Goal: Browse casually: Explore the website without a specific task or goal

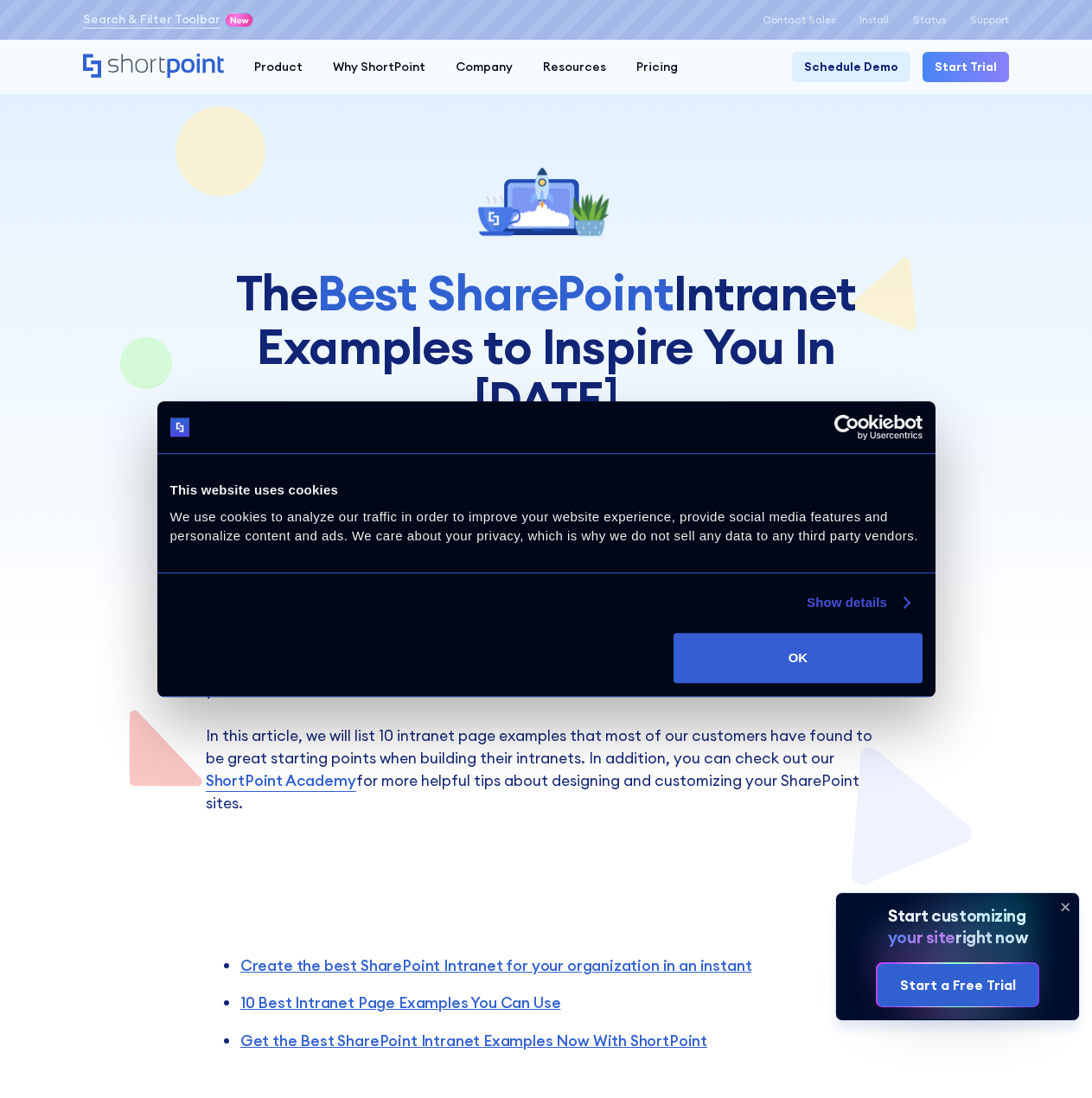
click at [875, 611] on link "Show details" at bounding box center [857, 602] width 102 height 21
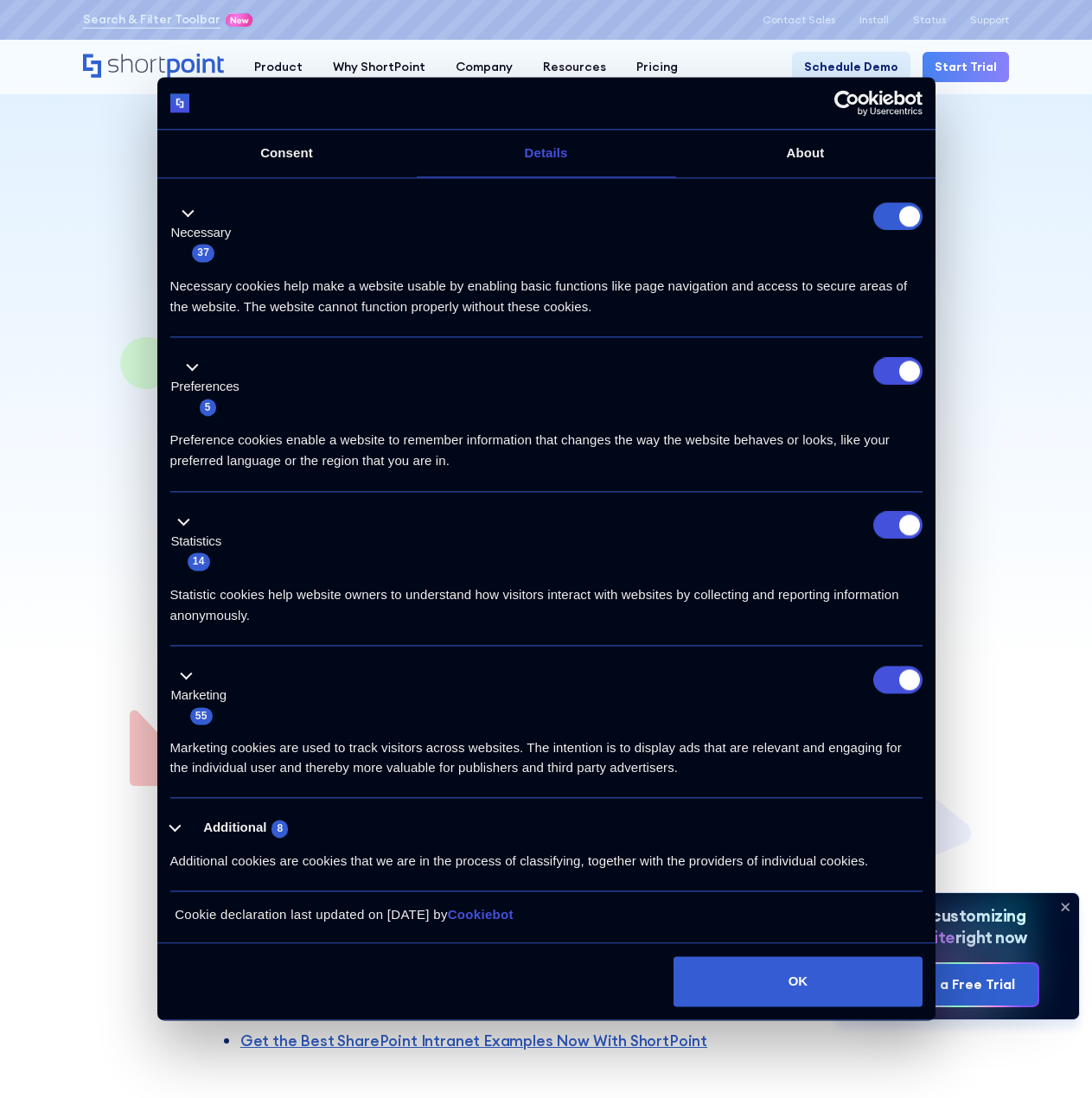
click at [904, 222] on form at bounding box center [898, 217] width 49 height 28
click at [903, 364] on input "Preferences" at bounding box center [898, 370] width 49 height 28
checkbox input "false"
click at [890, 522] on input "Statistics" at bounding box center [898, 525] width 49 height 28
checkbox input "false"
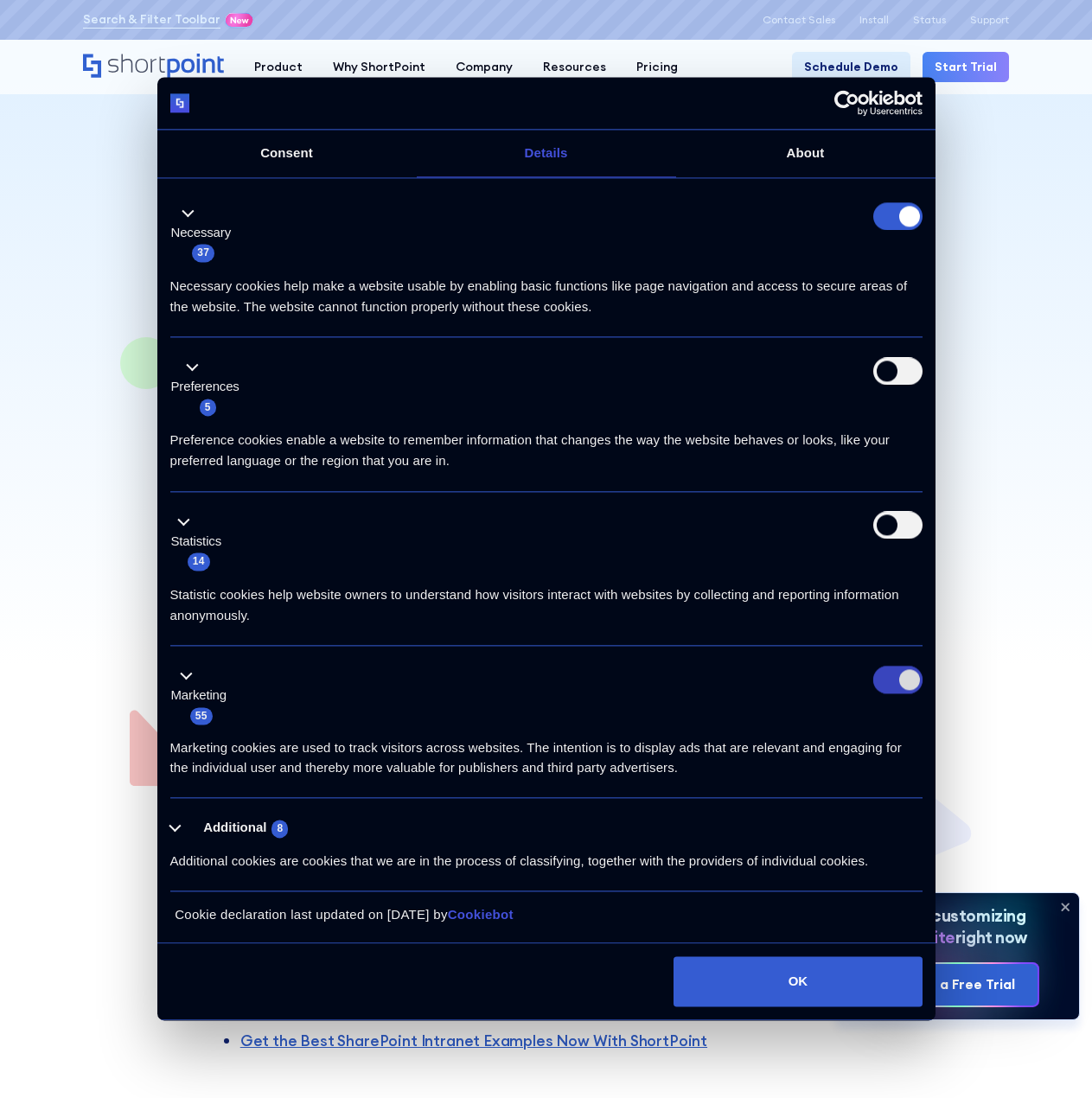
click at [903, 685] on input "Marketing" at bounding box center [898, 679] width 49 height 28
checkbox input "false"
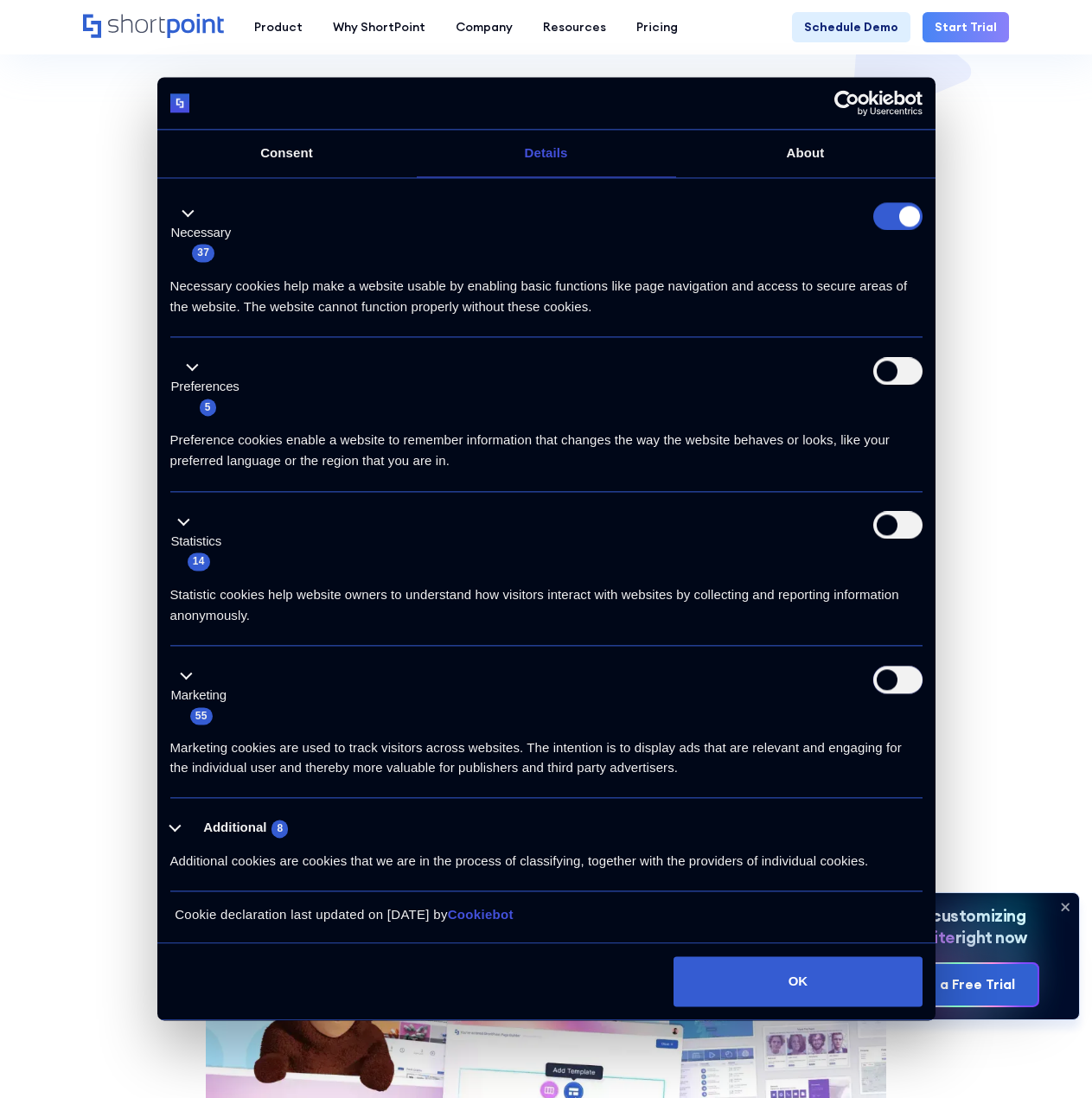
scroll to position [778, 0]
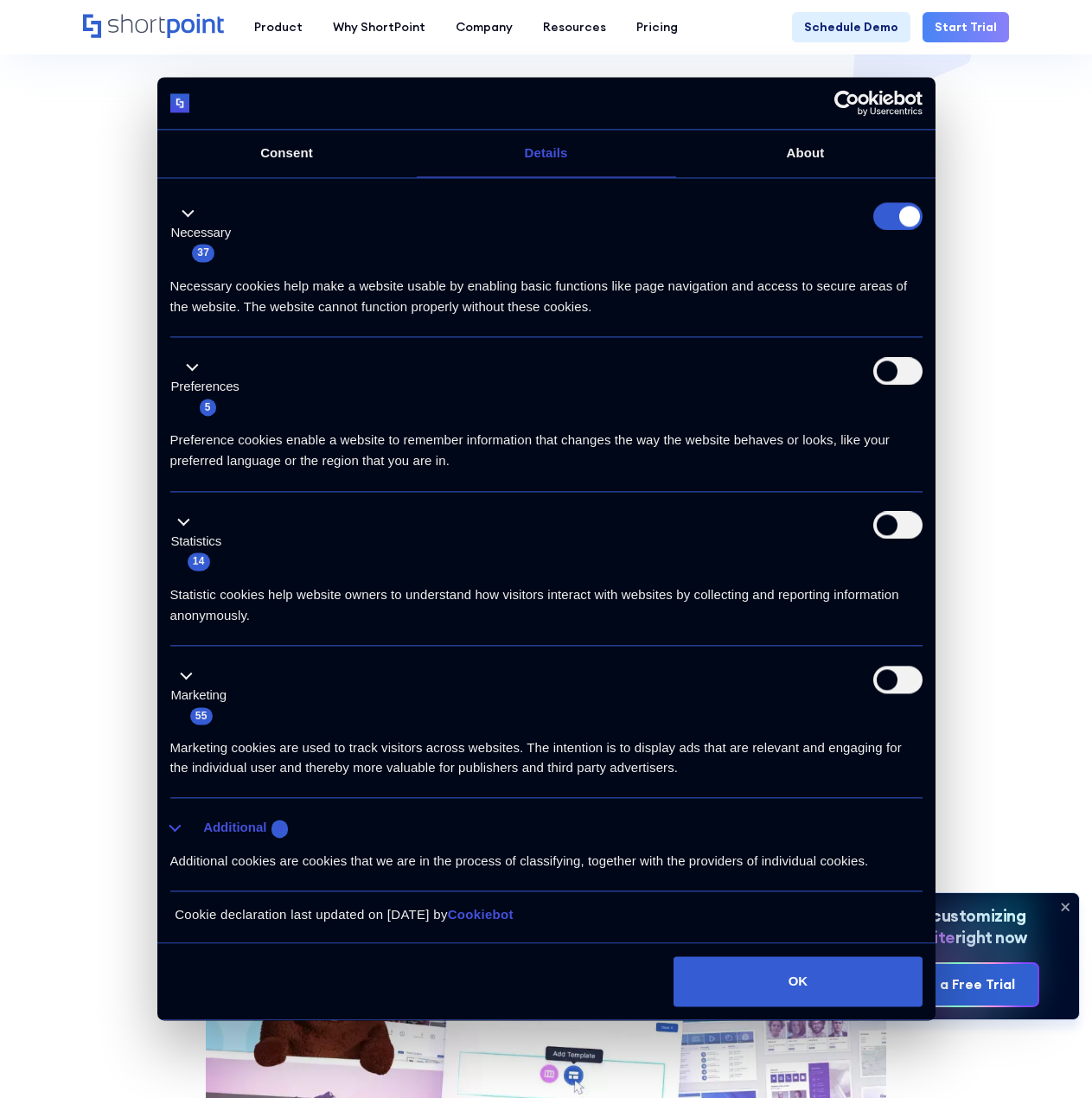
click at [175, 827] on button "Additional 8" at bounding box center [234, 829] width 128 height 22
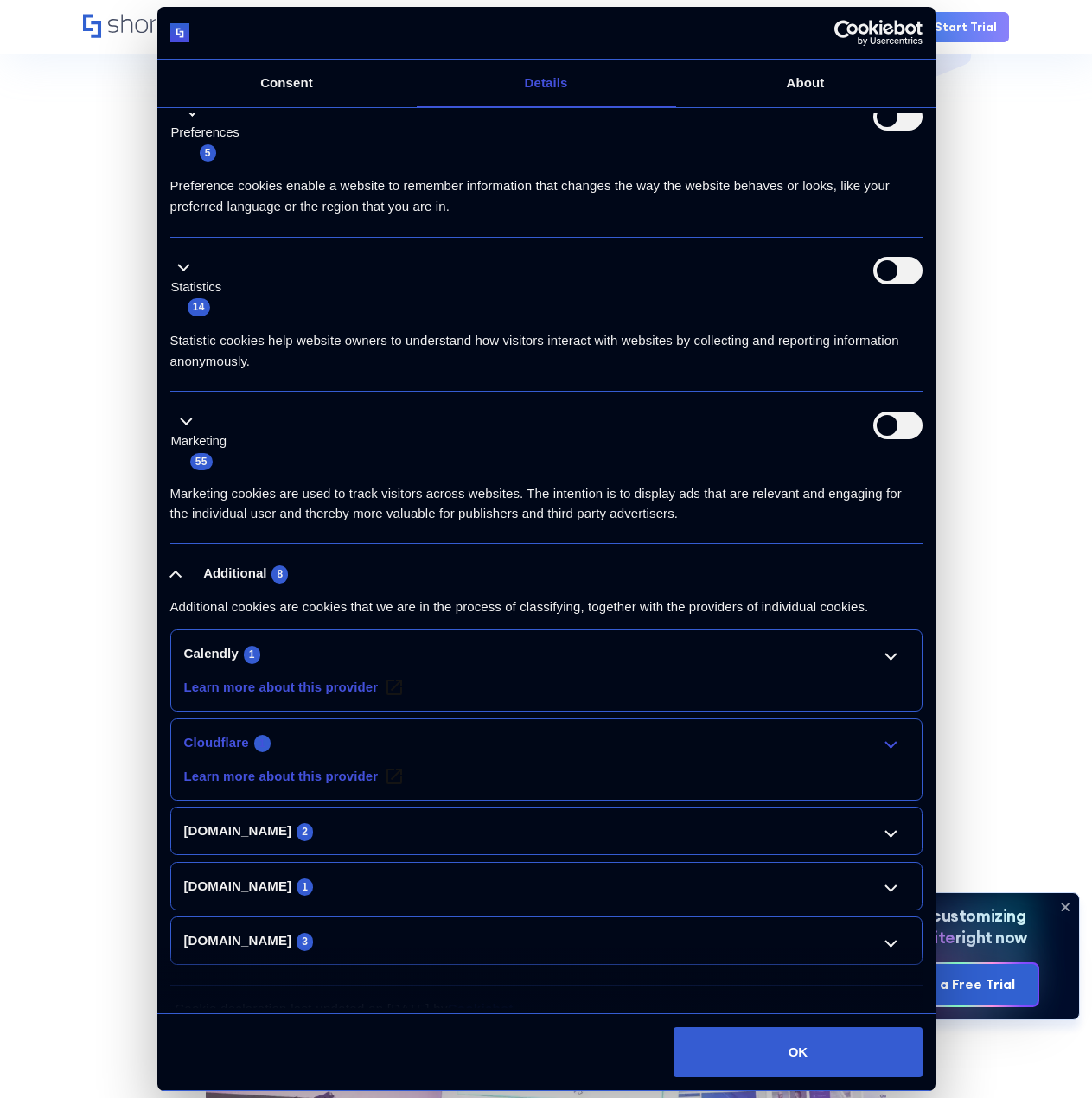
scroll to position [207, 0]
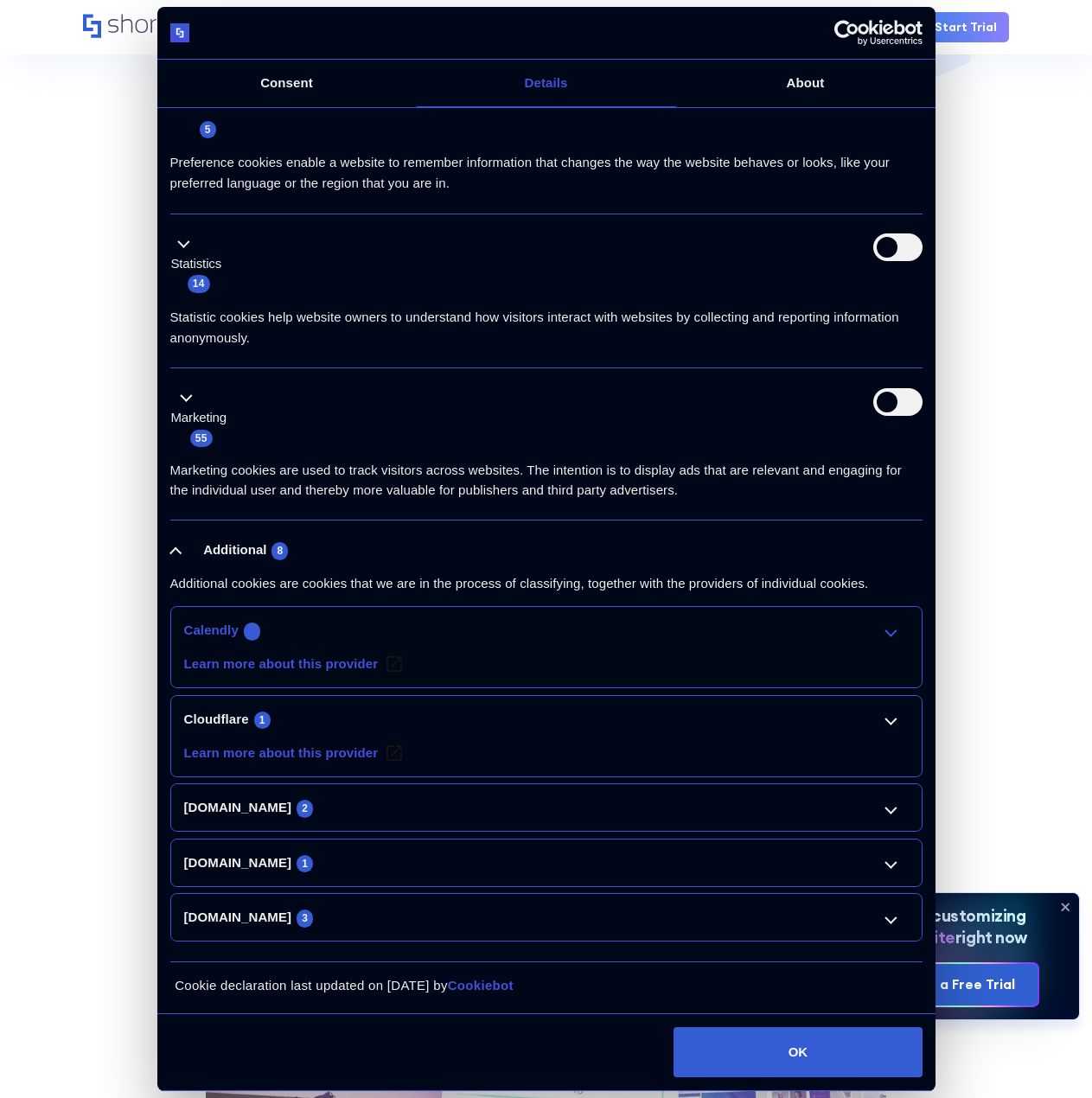
click at [876, 634] on link "Calendly 1" at bounding box center [546, 630] width 724 height 21
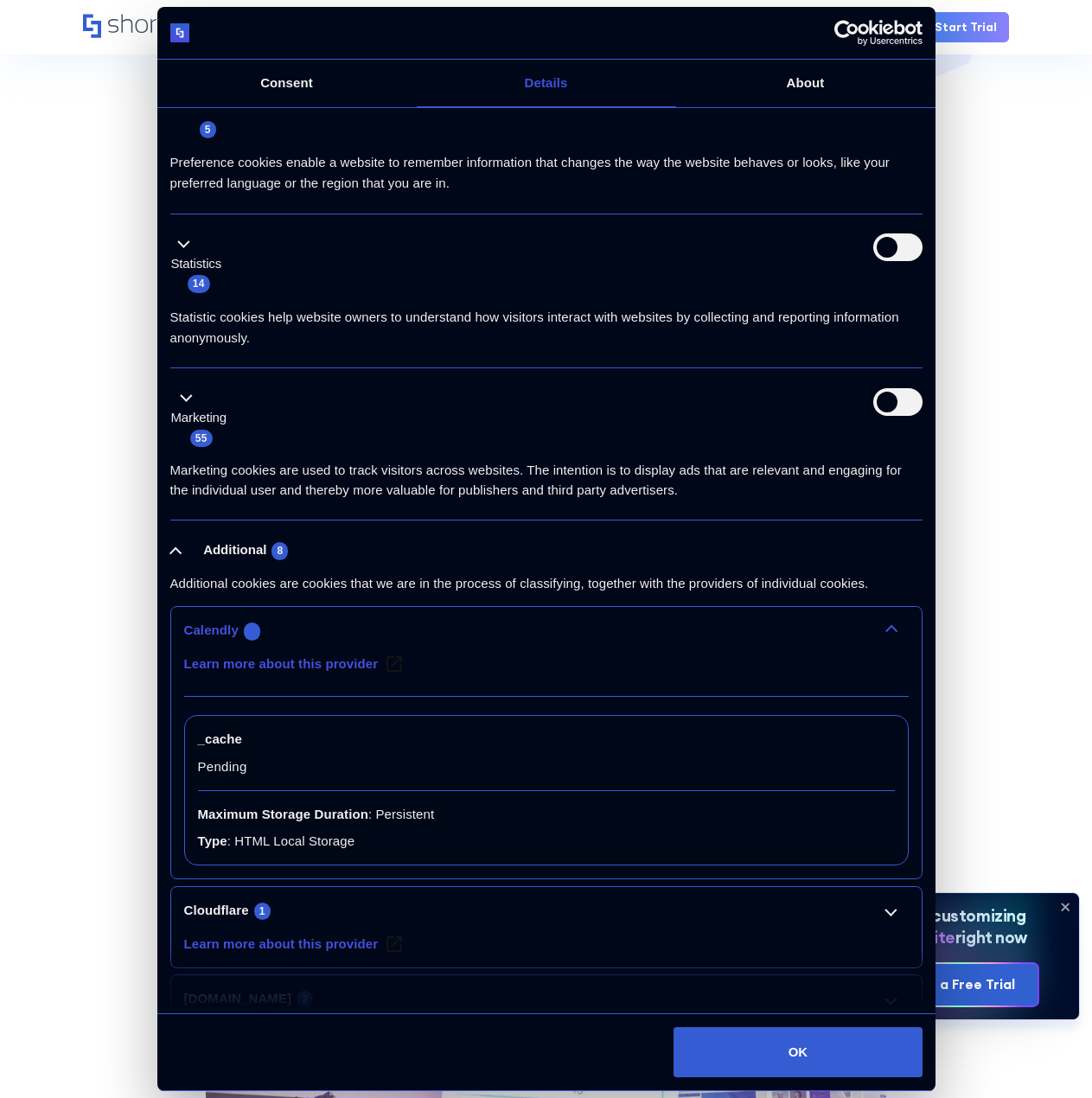
click at [876, 634] on link "Calendly 1" at bounding box center [546, 630] width 724 height 21
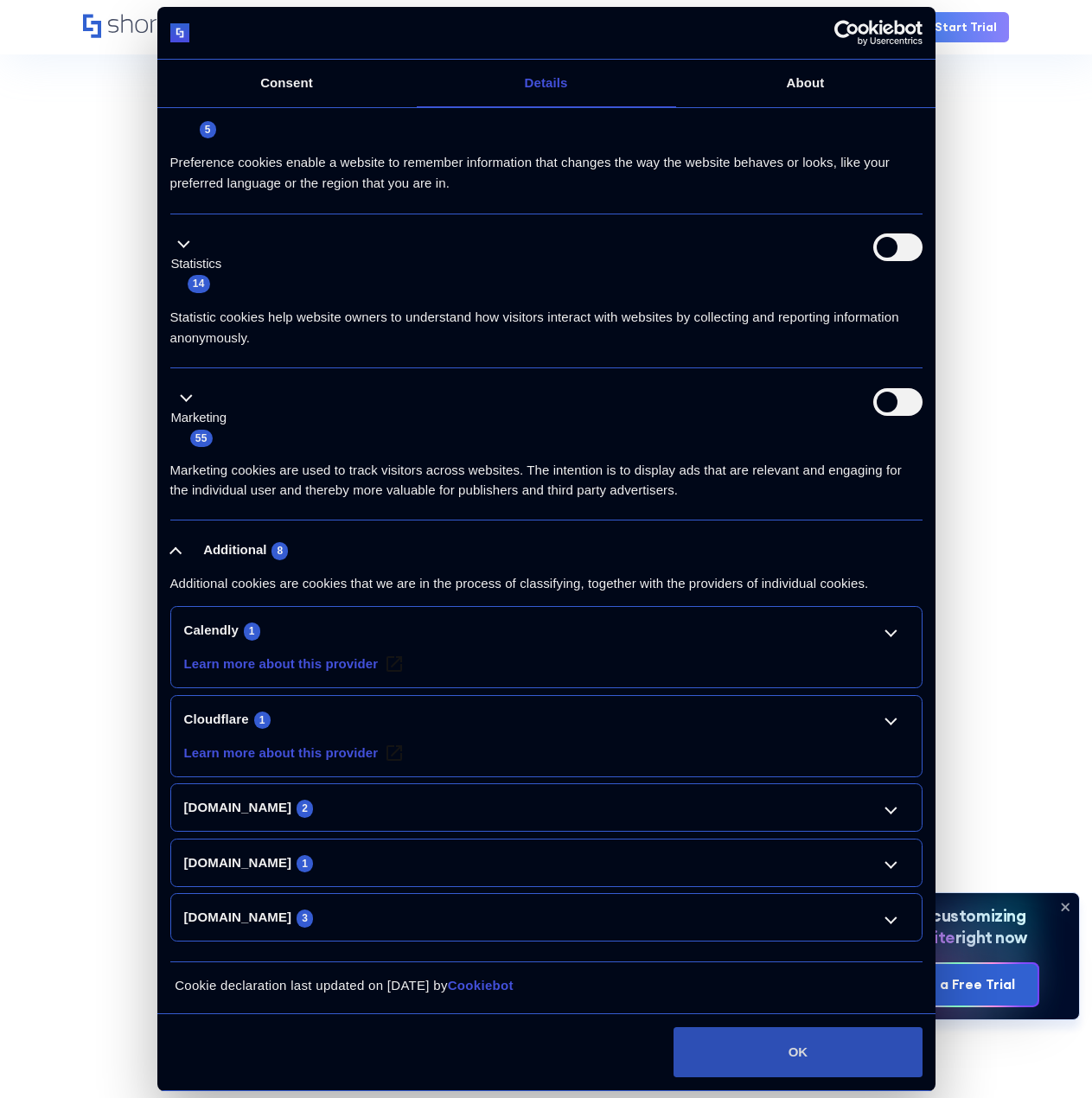
scroll to position [865, 0]
click at [804, 1048] on button "OK" at bounding box center [797, 1051] width 248 height 50
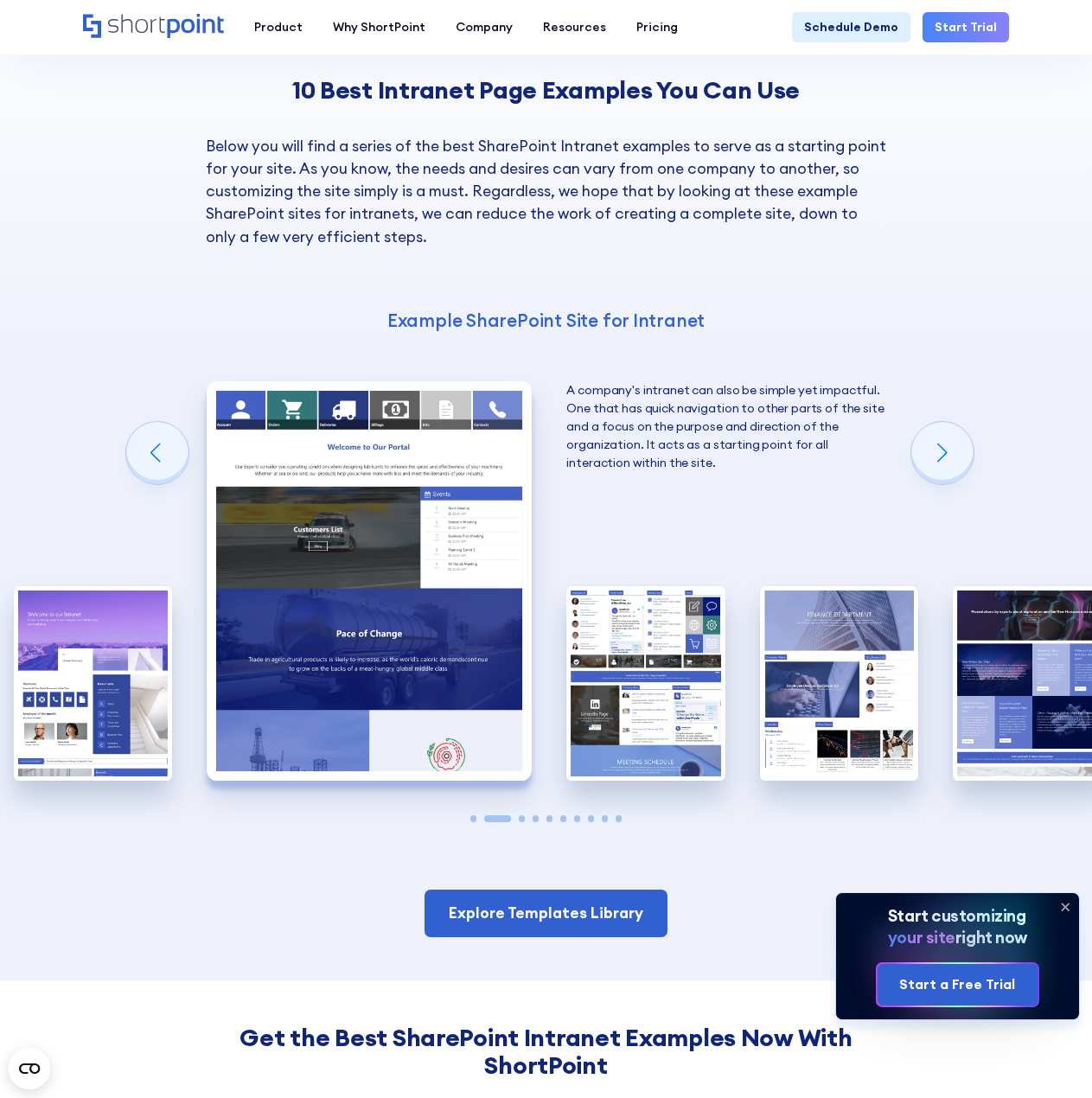
scroll to position [1989, 0]
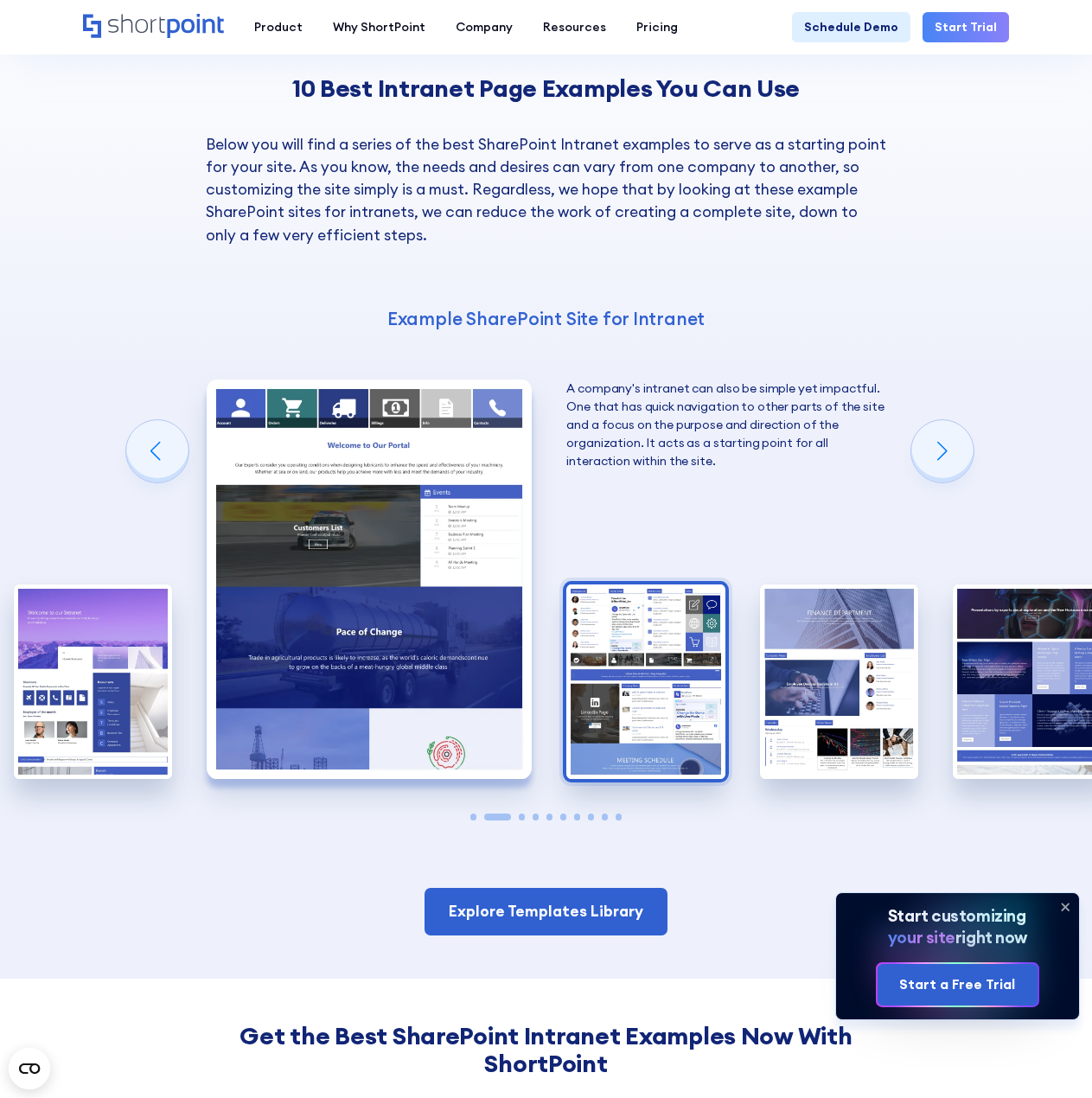
click at [669, 584] on img "3 / 10" at bounding box center [645, 681] width 158 height 194
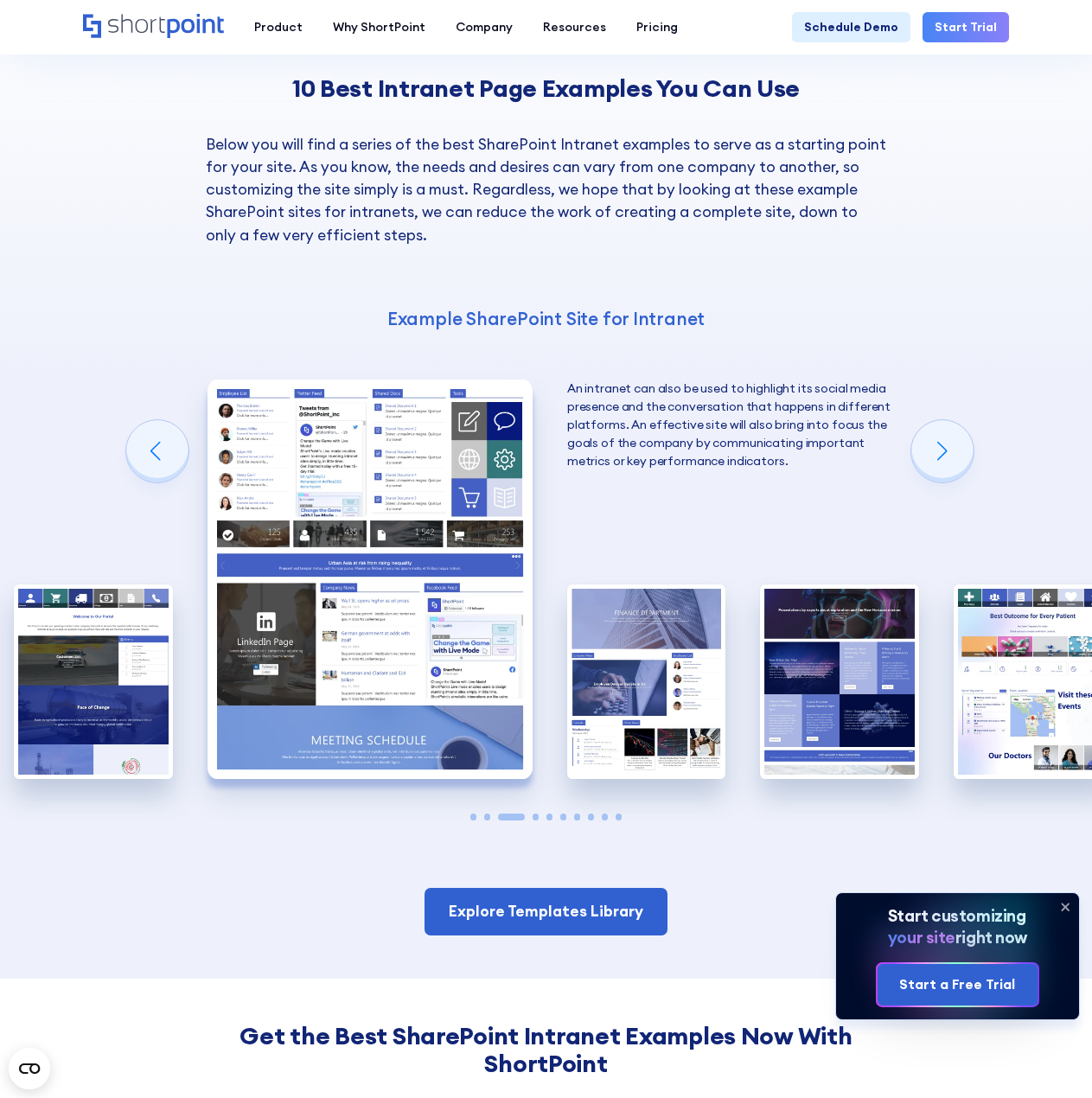
click at [669, 584] on img "4 / 10" at bounding box center [646, 681] width 158 height 194
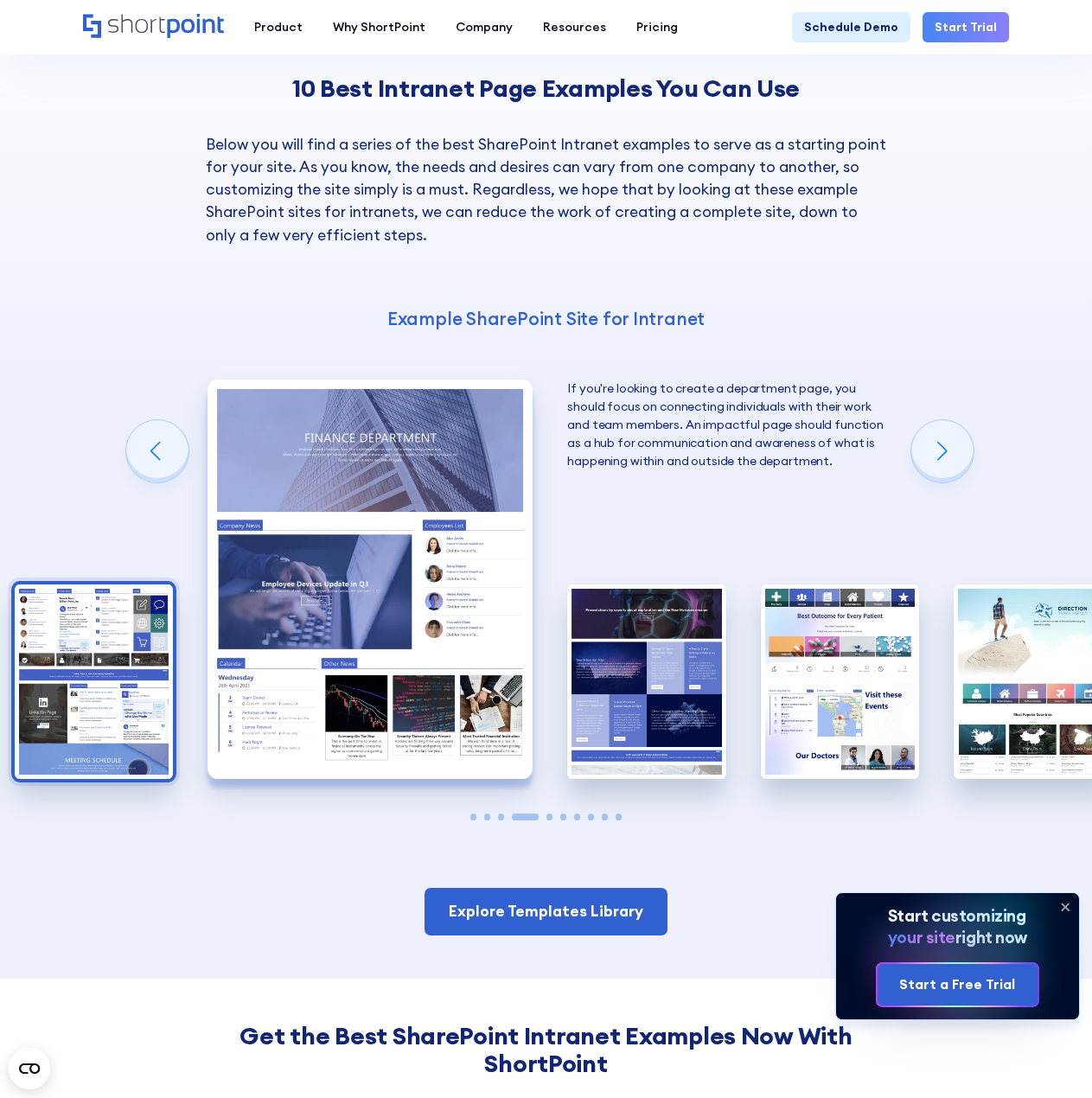
click at [669, 584] on img "5 / 10" at bounding box center [646, 681] width 158 height 194
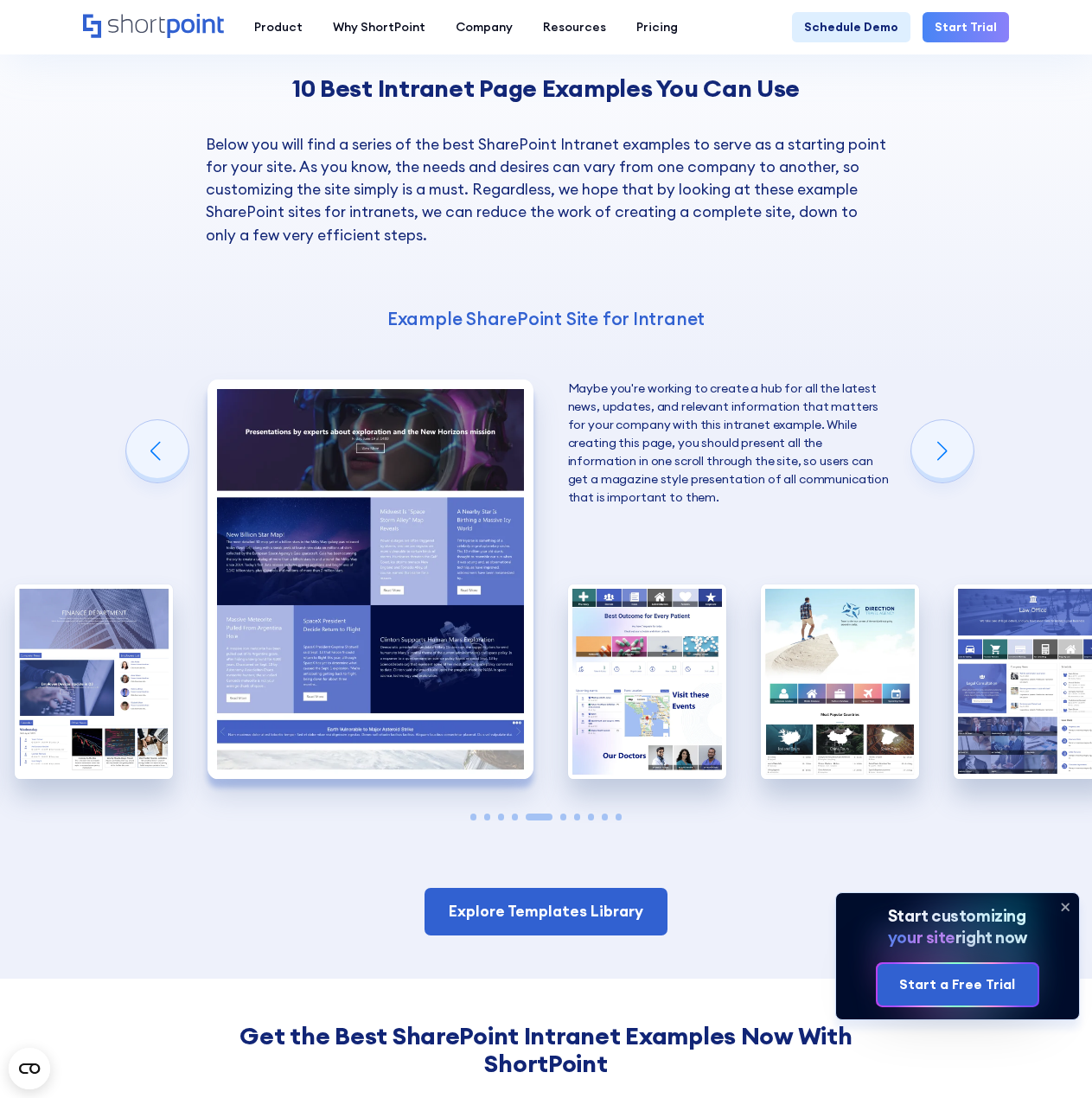
click at [669, 584] on img "6 / 10" at bounding box center [647, 681] width 158 height 194
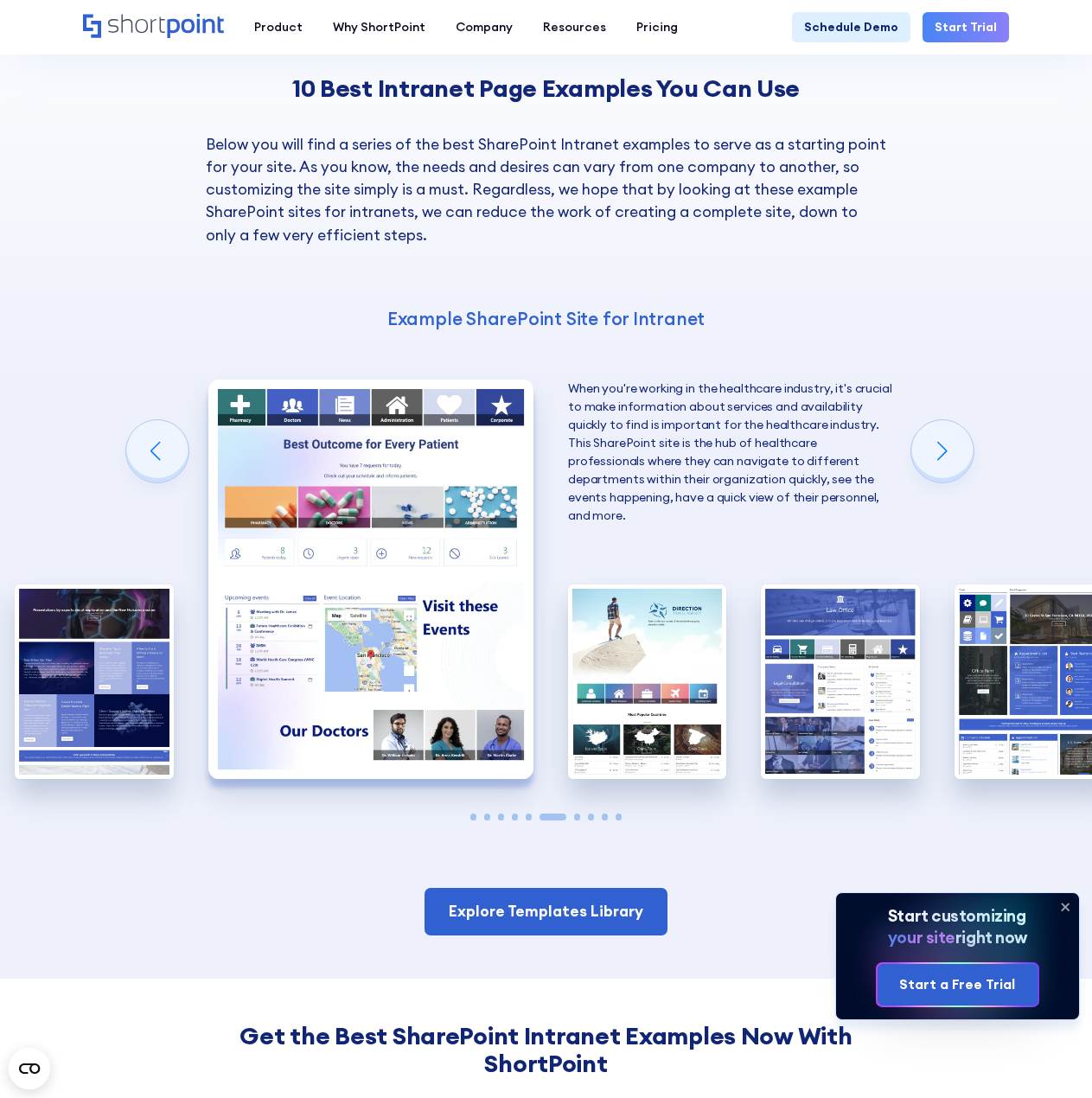
click at [669, 584] on img "7 / 10" at bounding box center [647, 681] width 158 height 194
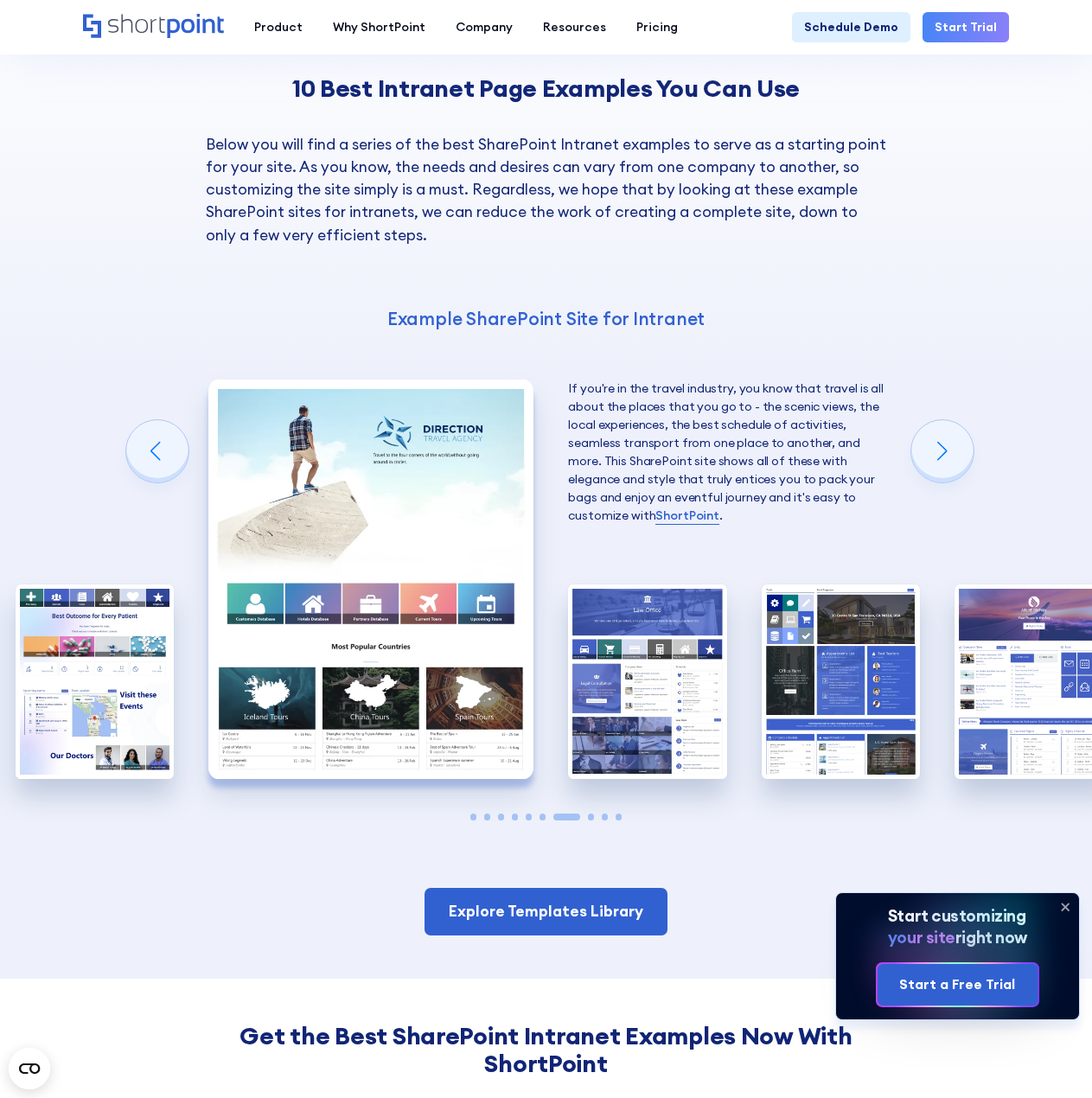
click at [669, 584] on img "8 / 10" at bounding box center [647, 681] width 158 height 194
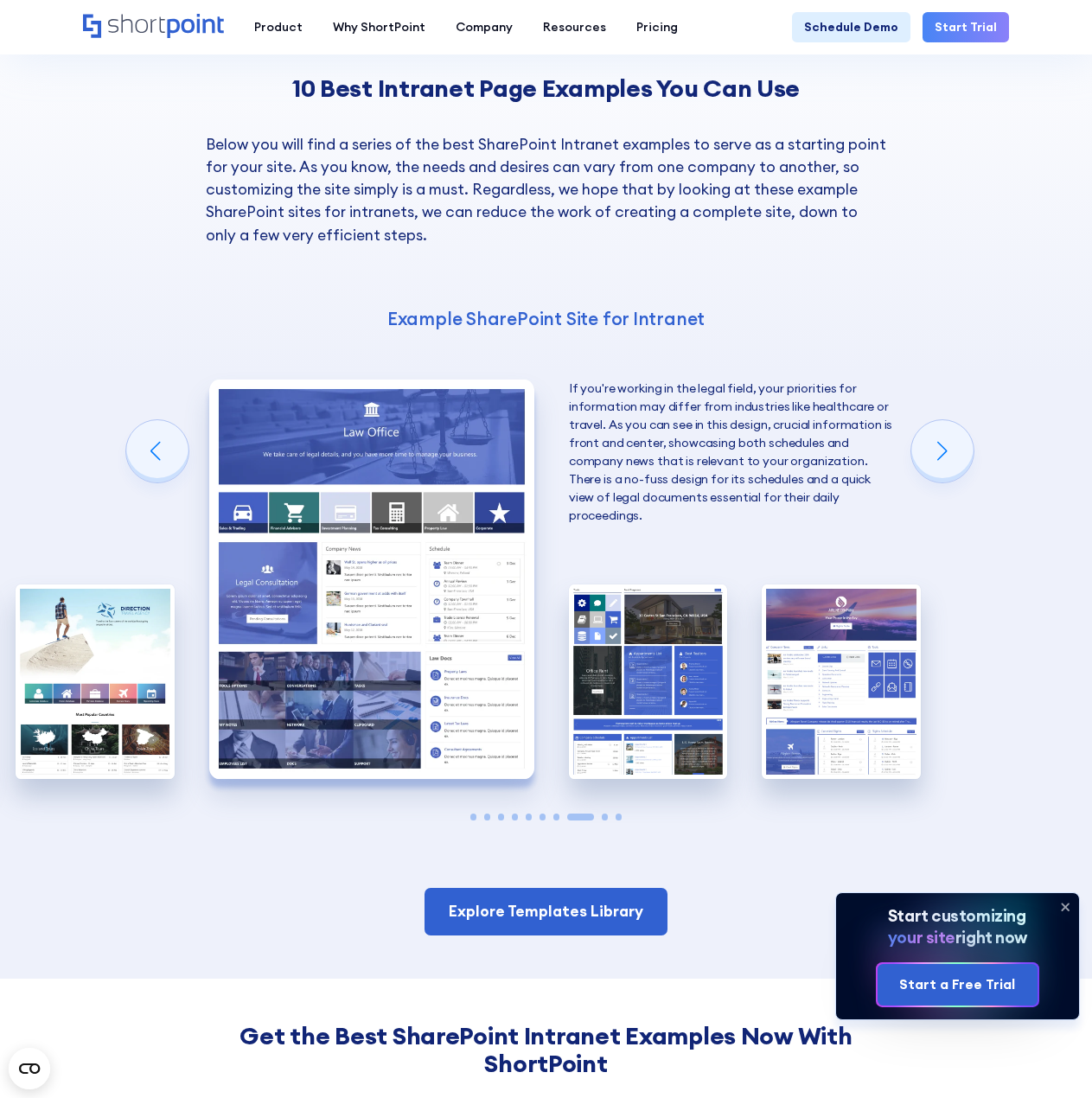
click at [669, 584] on img "9 / 10" at bounding box center [648, 681] width 158 height 194
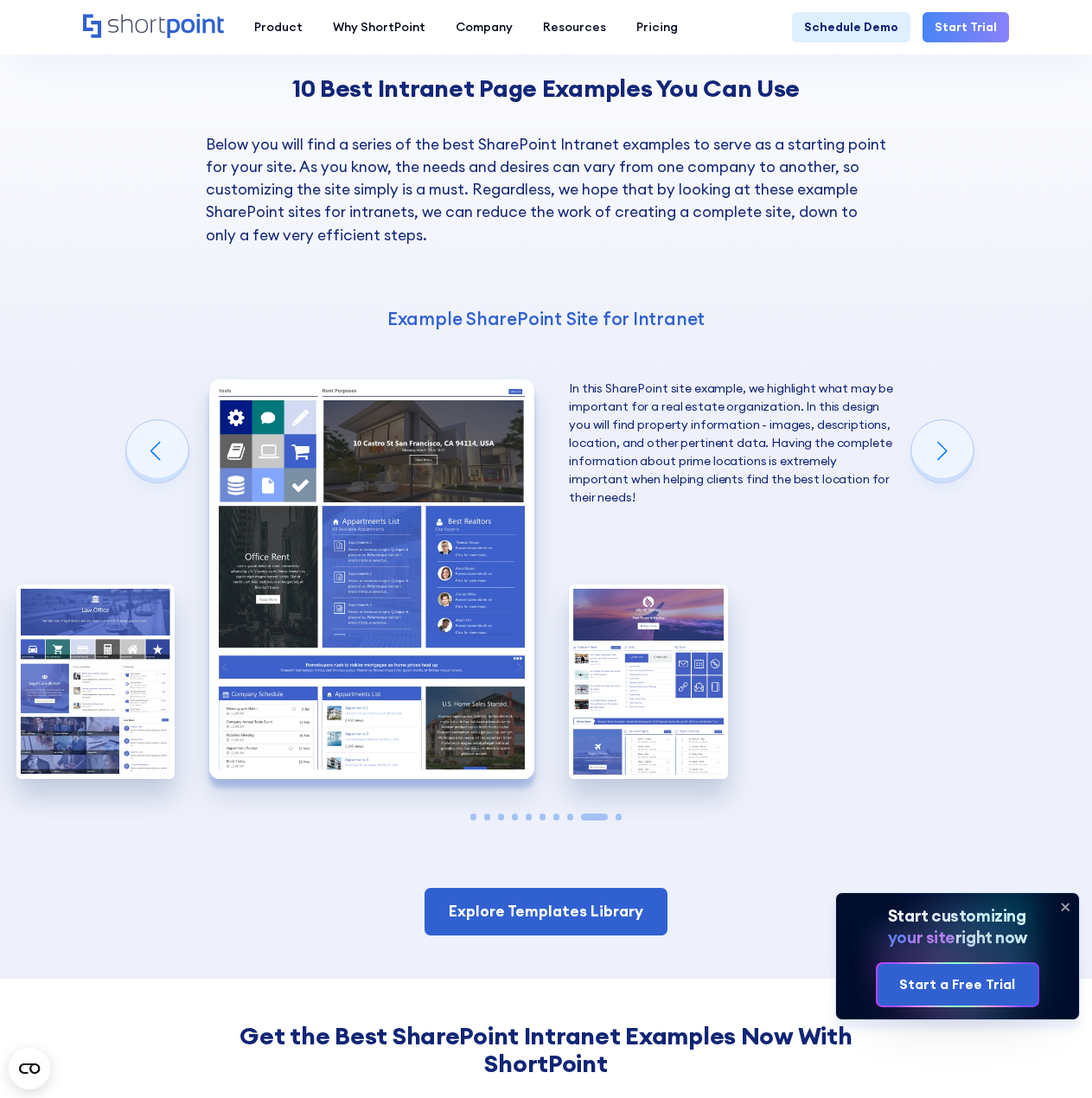
click at [669, 584] on img "10 / 10" at bounding box center [648, 681] width 158 height 194
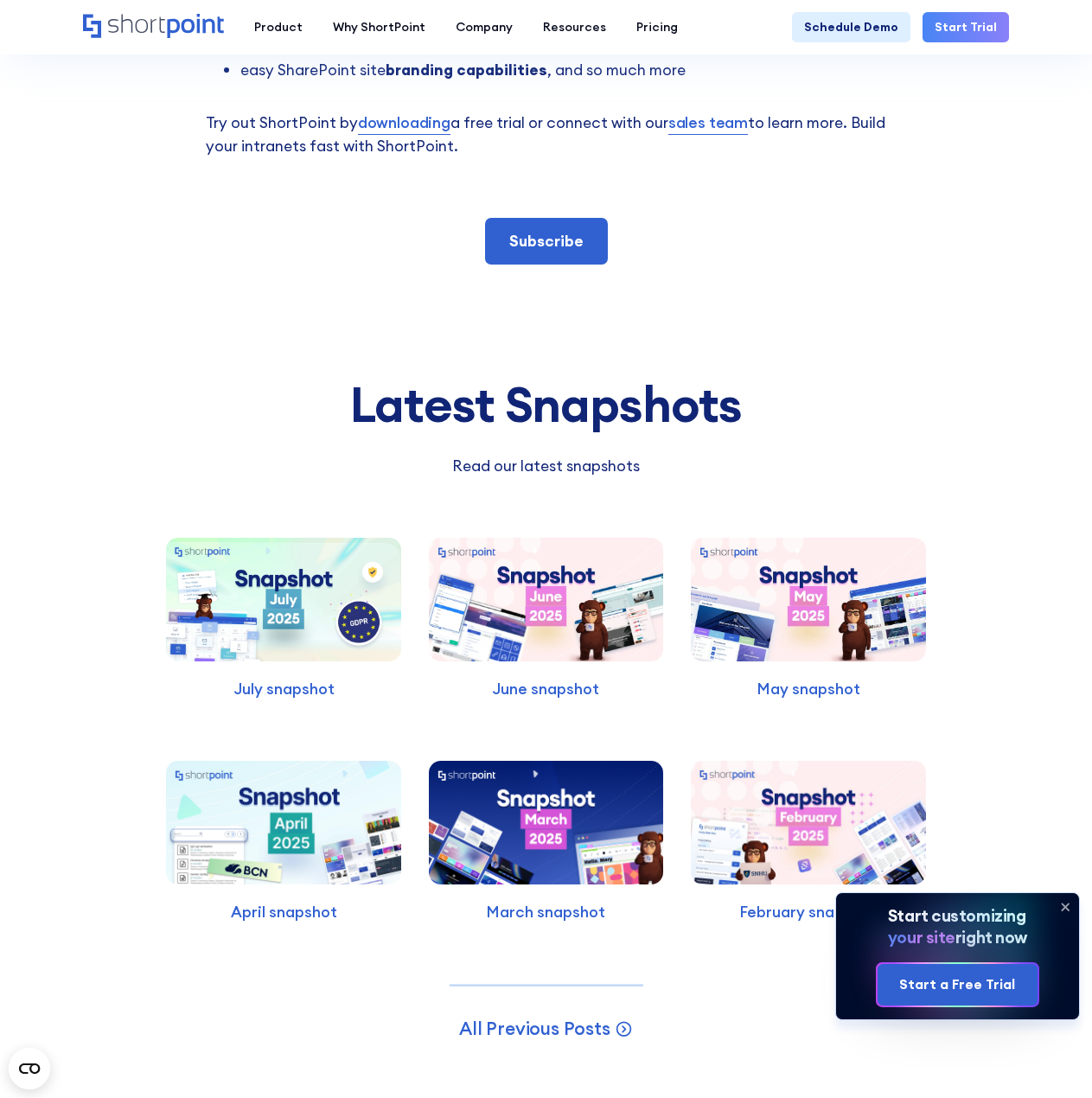
scroll to position [3285, 0]
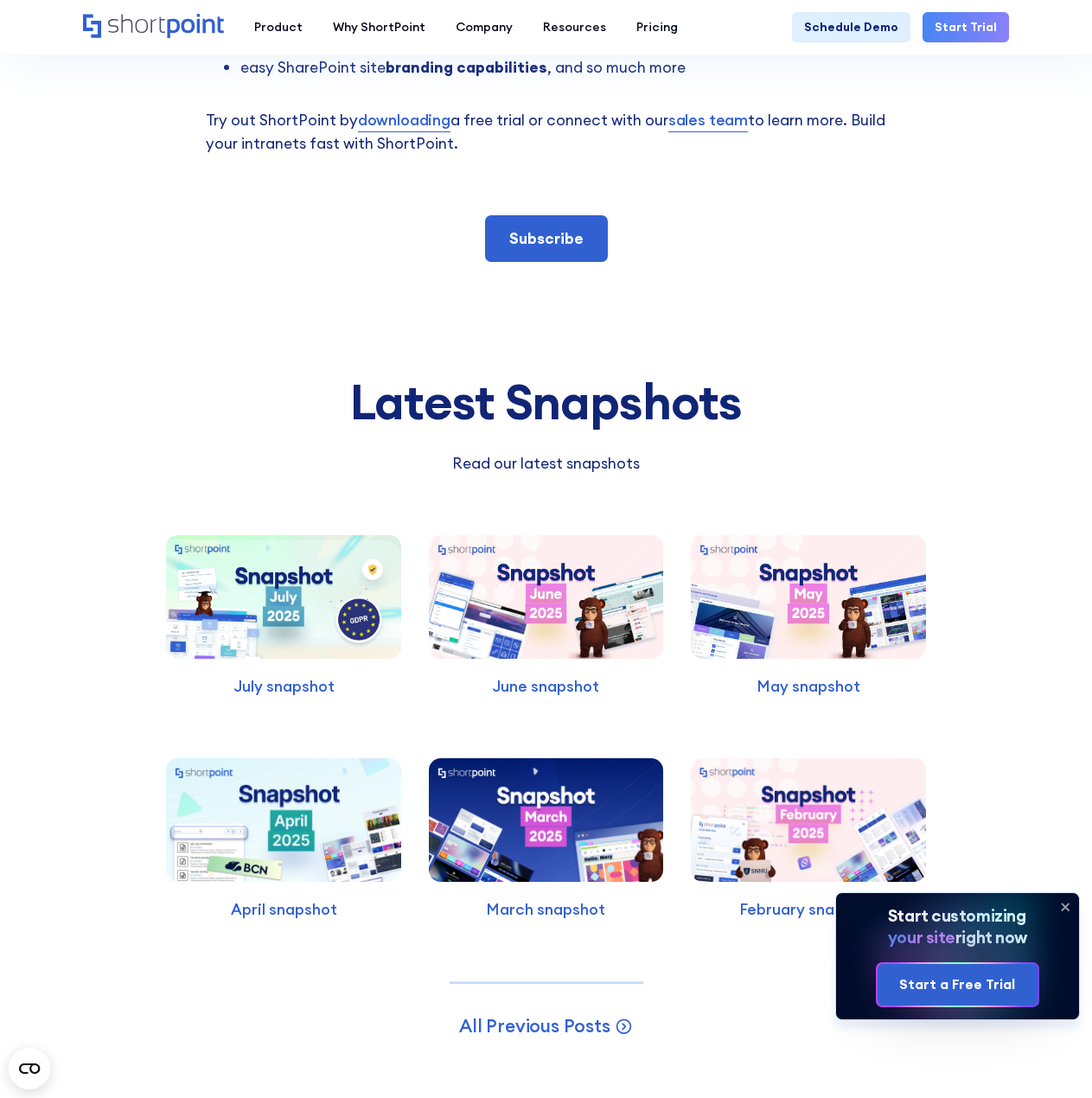
click at [356, 535] on img at bounding box center [283, 596] width 235 height 123
